Goal: Information Seeking & Learning: Learn about a topic

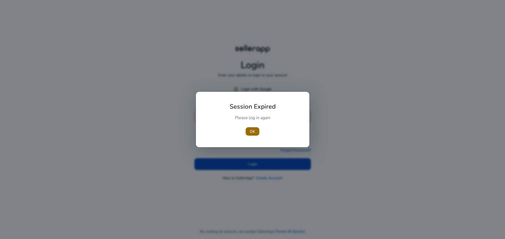
click at [253, 131] on span "OK" at bounding box center [252, 132] width 5 height 6
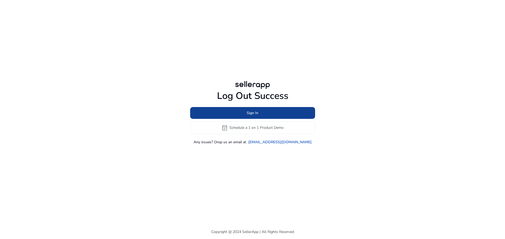
click at [252, 115] on span "Sign In" at bounding box center [253, 113] width 12 height 6
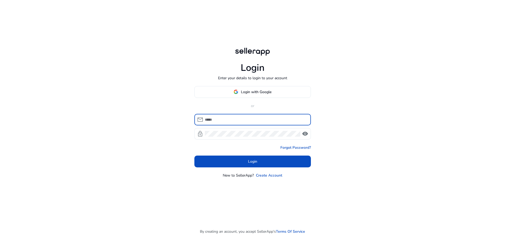
click at [241, 119] on input at bounding box center [256, 120] width 102 height 6
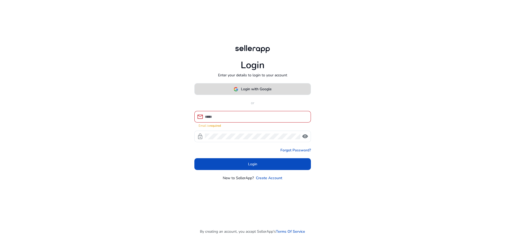
click at [245, 91] on span "Login with Google" at bounding box center [256, 89] width 30 height 6
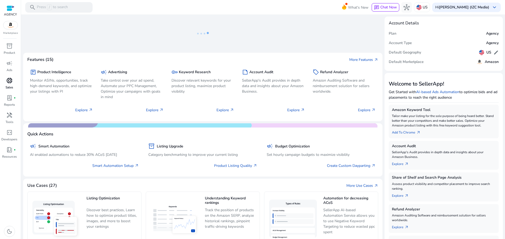
click at [13, 85] on div "donut_small" at bounding box center [9, 80] width 15 height 8
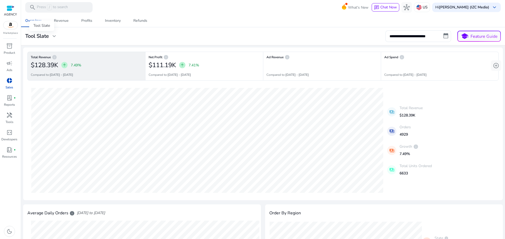
click at [45, 39] on h3 "Tool Slate" at bounding box center [37, 36] width 24 height 6
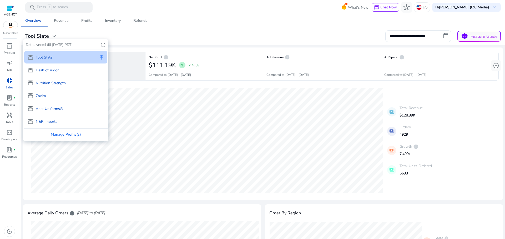
click at [52, 83] on p "Nutrition Strength" at bounding box center [51, 83] width 30 height 6
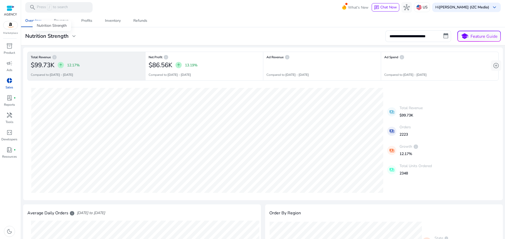
click at [71, 37] on span "expand_more" at bounding box center [74, 36] width 6 height 6
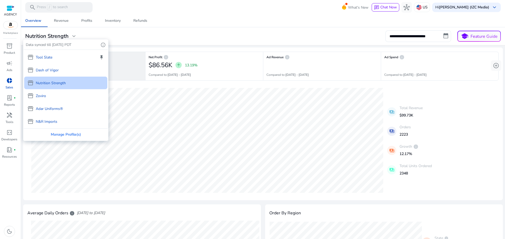
click at [57, 72] on p "Dash of Vigor" at bounding box center [47, 71] width 23 height 6
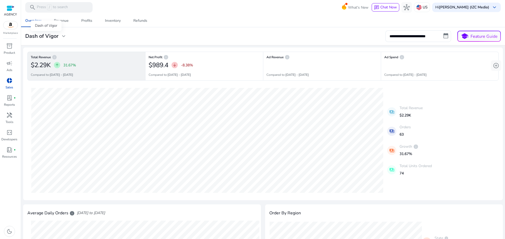
click at [59, 36] on div "Dash of Vigor expand_more" at bounding box center [46, 36] width 42 height 6
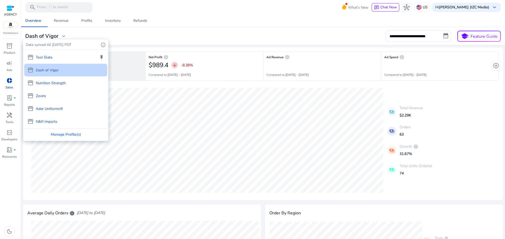
click at [48, 58] on p "Tool Slate" at bounding box center [44, 58] width 17 height 6
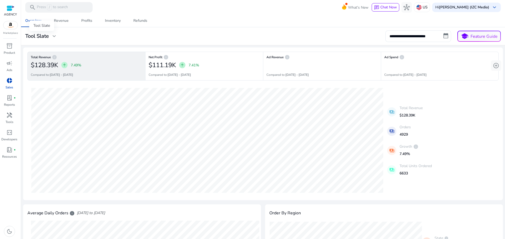
click at [42, 35] on h3 "Tool Slate" at bounding box center [37, 36] width 24 height 6
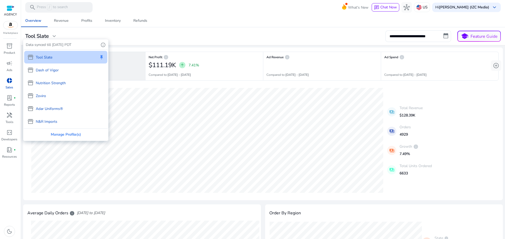
click at [53, 111] on p "Adar Uniforms®" at bounding box center [49, 109] width 27 height 6
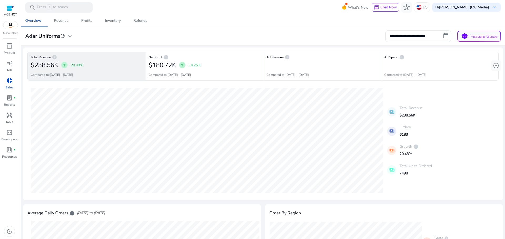
click at [87, 47] on div "**********" at bounding box center [262, 230] width 479 height 432
click at [13, 67] on div "campaign" at bounding box center [9, 63] width 15 height 8
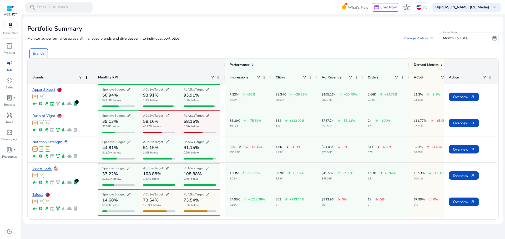
click at [176, 57] on div "Brands" at bounding box center [263, 51] width 473 height 14
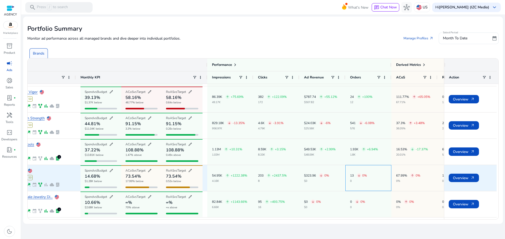
drag, startPoint x: 395, startPoint y: 180, endPoint x: 405, endPoint y: 177, distance: 10.3
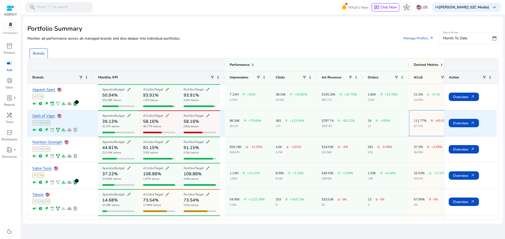
drag, startPoint x: 406, startPoint y: 118, endPoint x: 396, endPoint y: 120, distance: 10.2
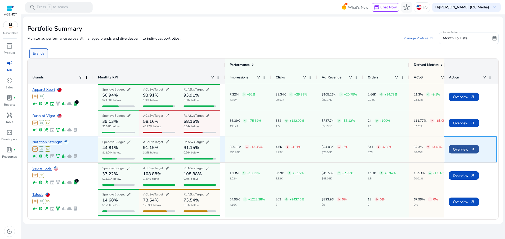
click at [472, 149] on span "arrow_outward" at bounding box center [472, 149] width 4 height 4
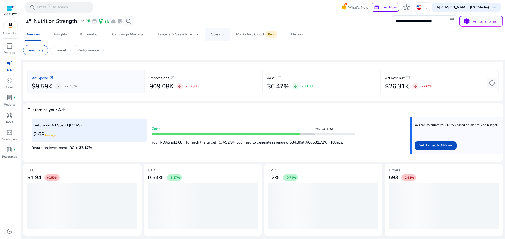
click at [215, 33] on div "Stream" at bounding box center [217, 35] width 12 height 4
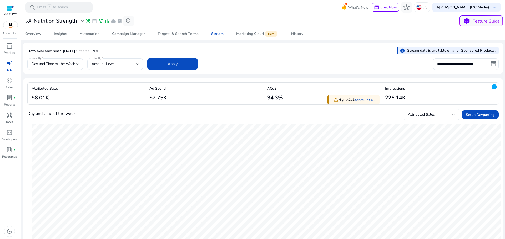
click at [57, 113] on h4 "Day and time of the week" at bounding box center [51, 113] width 48 height 5
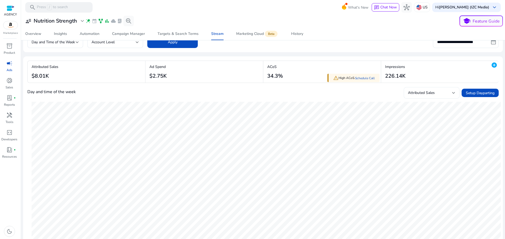
click at [431, 92] on span "Attributed Sales" at bounding box center [421, 92] width 27 height 5
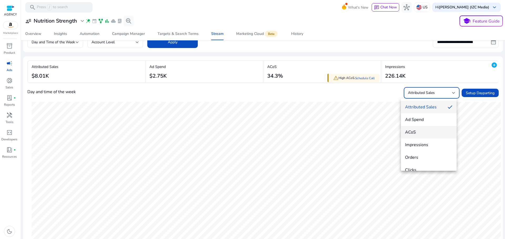
click at [422, 131] on span "ACoS" at bounding box center [428, 133] width 47 height 6
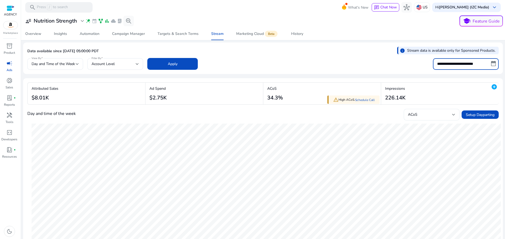
click at [491, 64] on input "**********" at bounding box center [466, 64] width 66 height 12
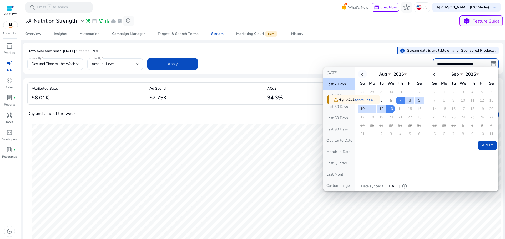
click at [360, 75] on th at bounding box center [362, 74] width 9 height 9
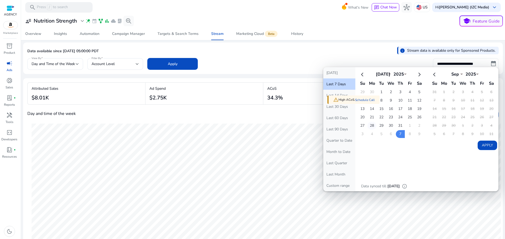
click at [371, 125] on td "28" at bounding box center [371, 126] width 9 height 8
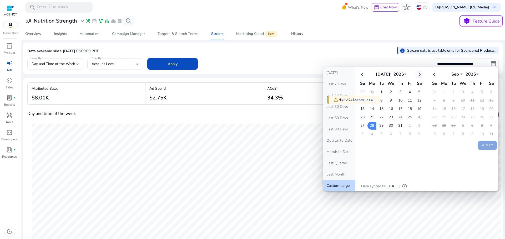
click at [418, 74] on th at bounding box center [419, 74] width 9 height 9
click at [388, 109] on td "13" at bounding box center [390, 109] width 9 height 8
select select "*"
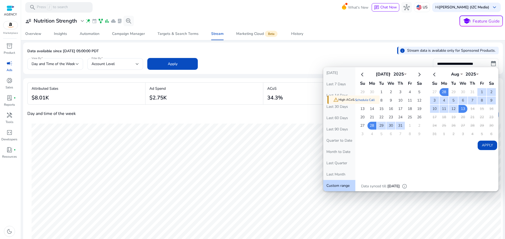
click at [478, 147] on button "Apply" at bounding box center [486, 145] width 19 height 9
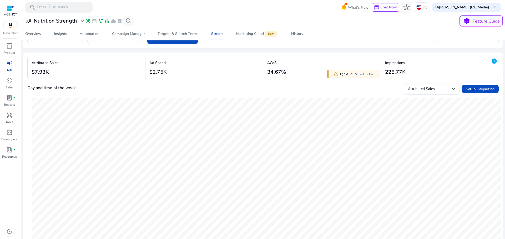
scroll to position [22, 0]
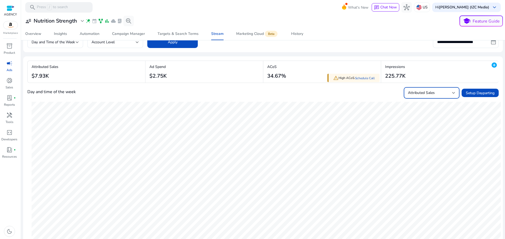
click at [428, 91] on span "Attributed Sales" at bounding box center [421, 92] width 27 height 5
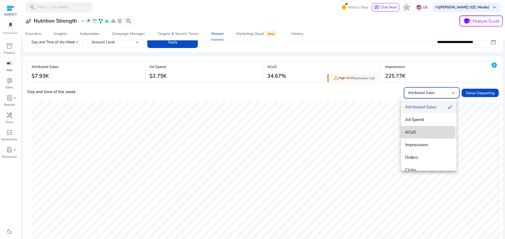
click at [423, 132] on span "ACoS" at bounding box center [428, 133] width 47 height 6
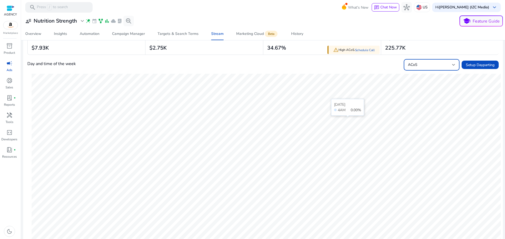
scroll to position [44, 0]
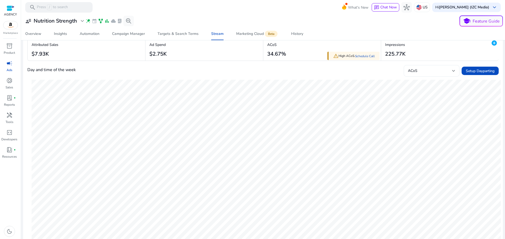
click at [419, 75] on div "ACoS" at bounding box center [431, 71] width 47 height 12
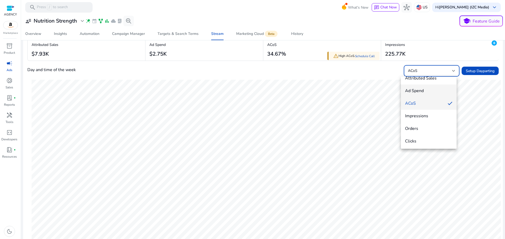
scroll to position [8, 0]
click at [413, 86] on mat-option "Ad Spend" at bounding box center [429, 90] width 56 height 13
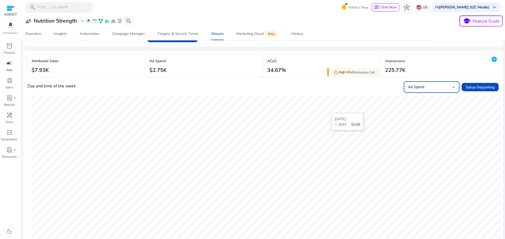
scroll to position [0, 0]
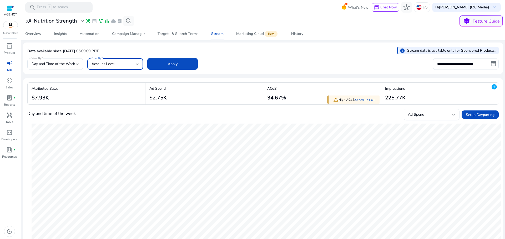
click at [113, 67] on div "Account Level" at bounding box center [113, 64] width 44 height 6
click at [242, 65] on div at bounding box center [252, 119] width 505 height 239
click at [483, 65] on input "**********" at bounding box center [466, 64] width 66 height 12
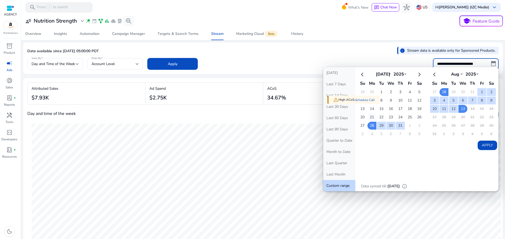
click at [370, 118] on td "21" at bounding box center [371, 118] width 9 height 8
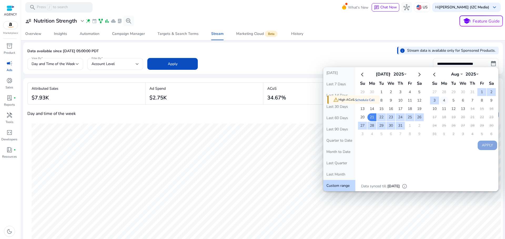
click at [442, 102] on td "4" at bounding box center [443, 101] width 9 height 8
click at [482, 99] on td "8" at bounding box center [481, 101] width 9 height 8
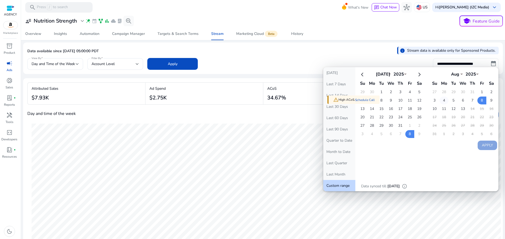
click at [442, 100] on td "4" at bounding box center [443, 101] width 9 height 8
click at [479, 100] on td "8" at bounding box center [481, 101] width 9 height 8
click at [486, 144] on button "Apply" at bounding box center [486, 145] width 19 height 9
type input "**********"
